Goal: Task Accomplishment & Management: Use online tool/utility

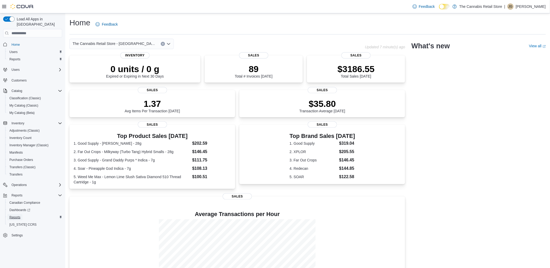
click at [17, 215] on span "Reports" at bounding box center [14, 217] width 11 height 4
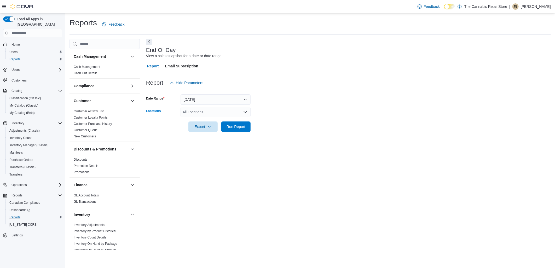
drag, startPoint x: 204, startPoint y: 108, endPoint x: 294, endPoint y: 92, distance: 90.7
click at [294, 91] on div at bounding box center [348, 91] width 404 height 6
click at [235, 128] on span "Run Report" at bounding box center [235, 126] width 19 height 5
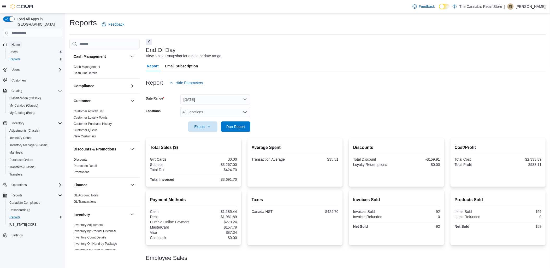
click at [14, 43] on span "Home" at bounding box center [15, 45] width 8 height 4
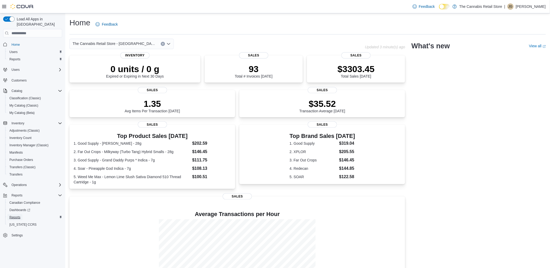
click at [15, 215] on span "Reports" at bounding box center [14, 217] width 11 height 4
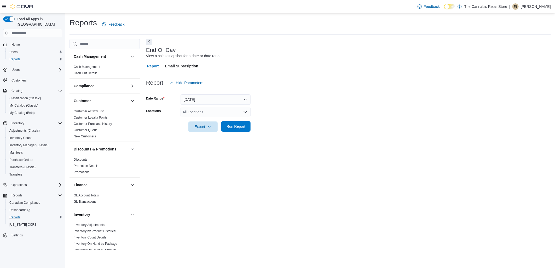
click at [237, 130] on span "Run Report" at bounding box center [235, 126] width 23 height 10
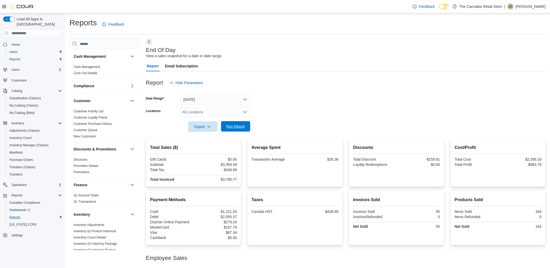
click at [235, 122] on span "Run Report" at bounding box center [235, 126] width 23 height 10
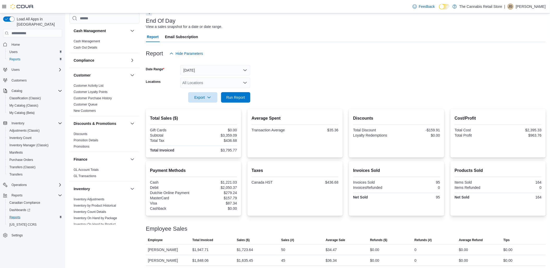
scroll to position [31, 0]
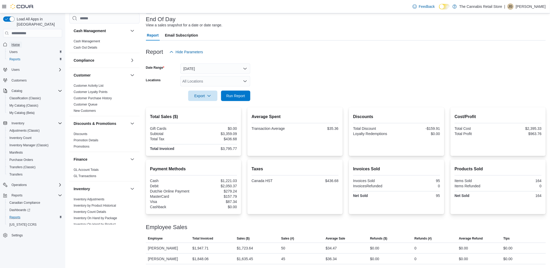
click at [17, 43] on span "Home" at bounding box center [15, 45] width 8 height 4
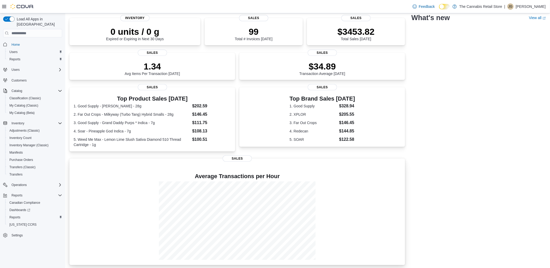
scroll to position [39, 0]
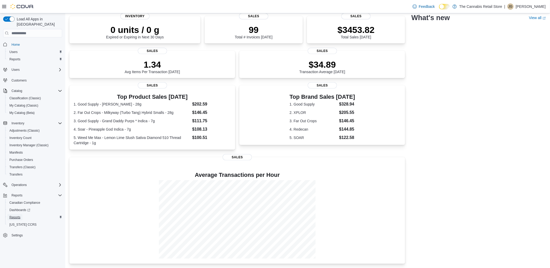
click at [16, 215] on span "Reports" at bounding box center [14, 217] width 11 height 4
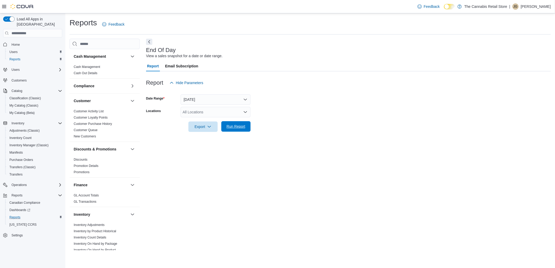
click at [237, 125] on span "Run Report" at bounding box center [235, 126] width 19 height 5
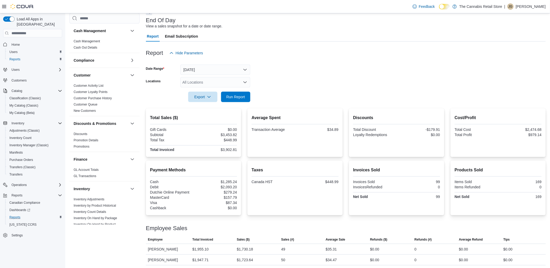
scroll to position [31, 0]
click at [15, 42] on span "Home" at bounding box center [15, 45] width 8 height 6
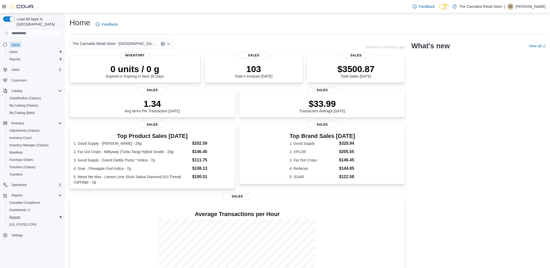
click at [17, 43] on span "Home" at bounding box center [15, 45] width 8 height 4
